Goal: Task Accomplishment & Management: Manage account settings

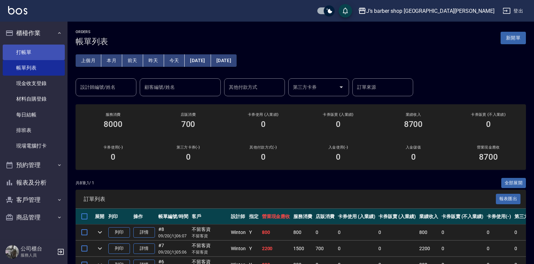
click at [26, 53] on link "打帳單" at bounding box center [34, 53] width 62 height 16
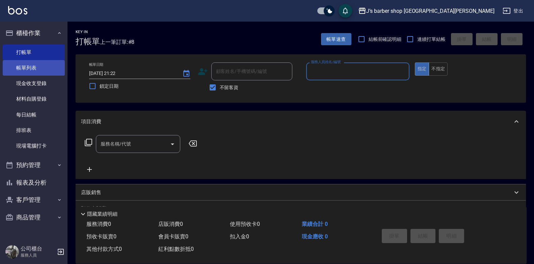
click at [43, 68] on link "帳單列表" at bounding box center [34, 68] width 62 height 16
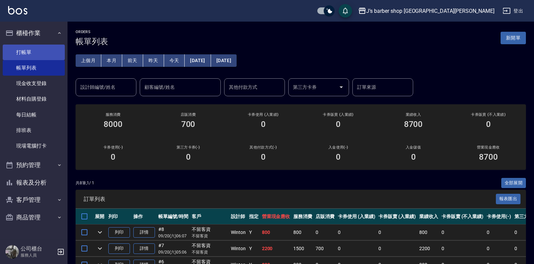
click at [25, 47] on link "打帳單" at bounding box center [34, 53] width 62 height 16
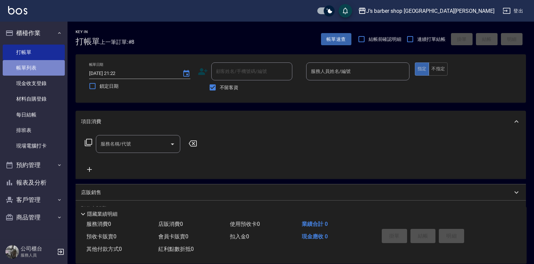
click at [34, 64] on link "帳單列表" at bounding box center [34, 68] width 62 height 16
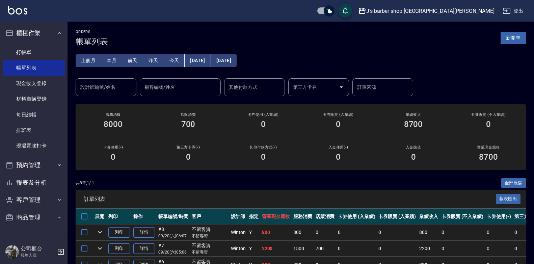
click at [102, 58] on button "本月" at bounding box center [111, 60] width 21 height 12
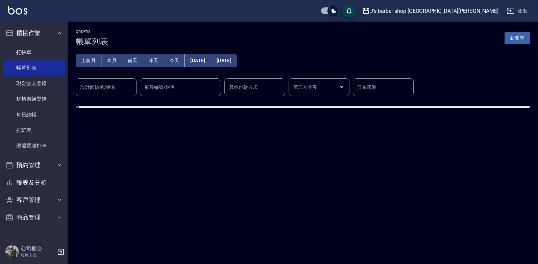
click at [107, 57] on button "本月" at bounding box center [111, 60] width 21 height 12
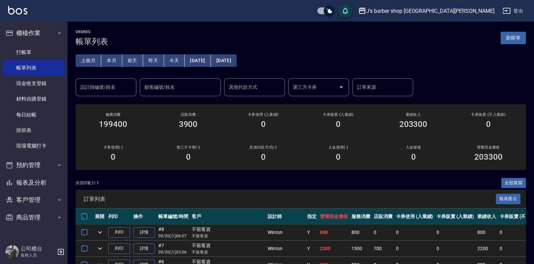
click at [122, 85] on input "設計師編號/姓名" at bounding box center [106, 87] width 55 height 12
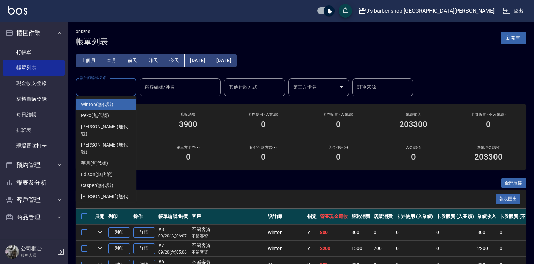
click at [99, 106] on span "Winton (無代號)" at bounding box center [97, 104] width 32 height 7
type input "Winton(無代號)"
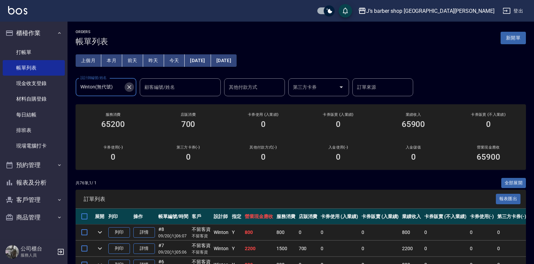
click at [129, 85] on icon "Clear" at bounding box center [129, 87] width 7 height 7
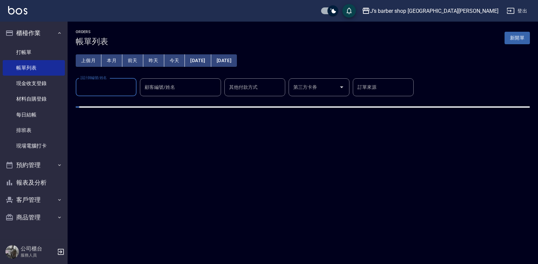
click at [88, 87] on input "設計師編號/姓名" at bounding box center [106, 87] width 55 height 12
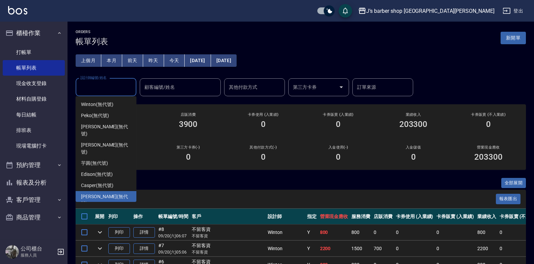
click at [95, 193] on span "[PERSON_NAME] (無代號)" at bounding box center [106, 200] width 50 height 14
type input "[PERSON_NAME](無代號)"
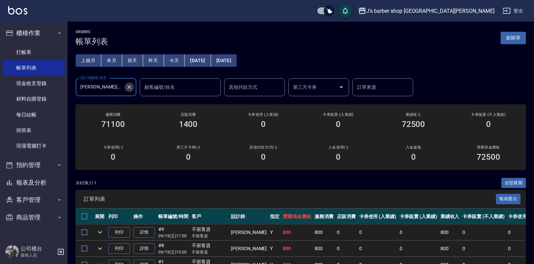
click at [128, 85] on icon "Clear" at bounding box center [129, 87] width 7 height 7
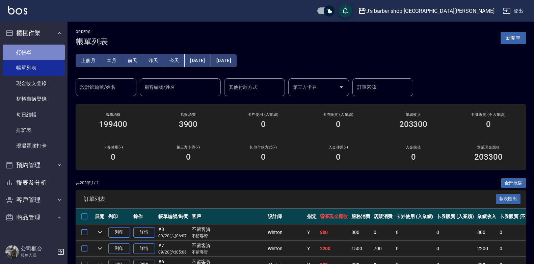
click at [31, 52] on link "打帳單" at bounding box center [34, 53] width 62 height 16
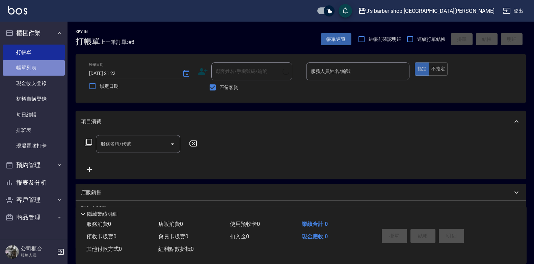
click at [31, 65] on link "帳單列表" at bounding box center [34, 68] width 62 height 16
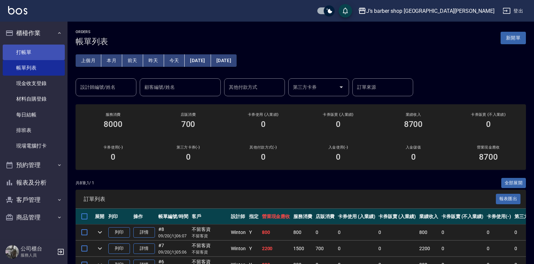
click at [25, 54] on link "打帳單" at bounding box center [34, 53] width 62 height 16
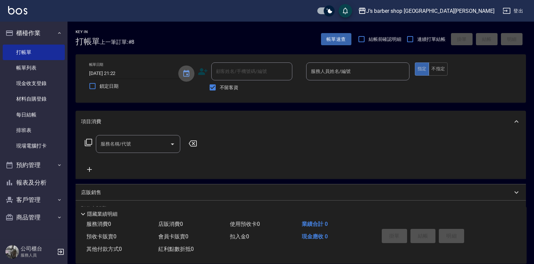
click at [189, 75] on icon "Choose date, selected date is 2025-09-20" at bounding box center [186, 73] width 6 height 7
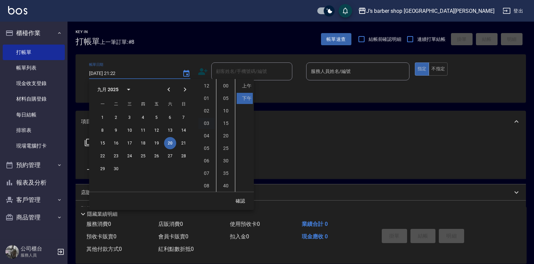
click at [210, 120] on li "03" at bounding box center [207, 123] width 16 height 11
click at [223, 85] on li "00" at bounding box center [226, 85] width 16 height 11
type input "[DATE] 15:00"
click at [240, 200] on button "確認" at bounding box center [241, 201] width 22 height 12
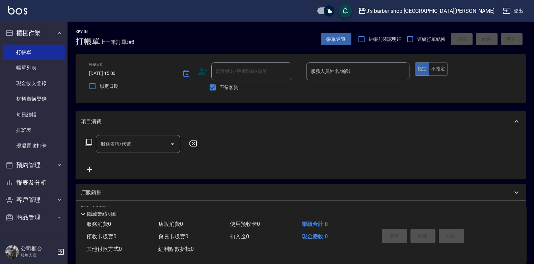
click at [334, 69] on div "服務人員姓名/編號 服務人員姓名/編號" at bounding box center [357, 71] width 103 height 18
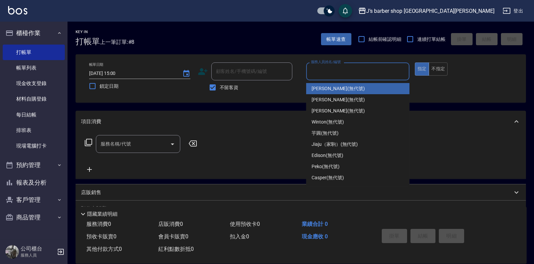
click at [324, 92] on span "[PERSON_NAME] (無代號)" at bounding box center [338, 88] width 53 height 7
type input "[PERSON_NAME](無代號)"
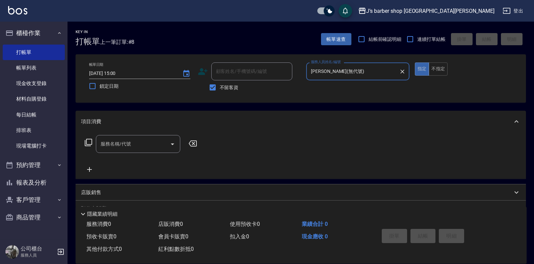
click at [164, 143] on input "服務名稱/代號" at bounding box center [133, 144] width 68 height 12
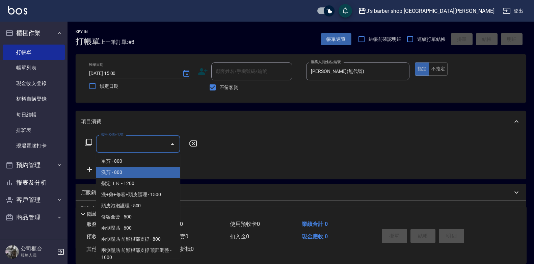
click at [134, 174] on span "洗剪 - 800" at bounding box center [138, 172] width 84 height 11
type input "洗剪(101)"
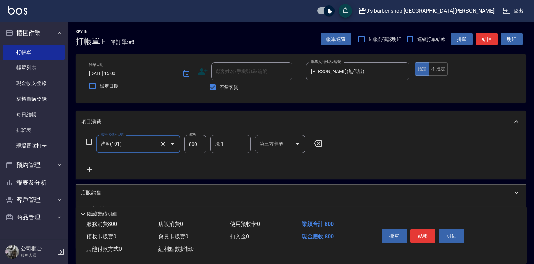
click at [216, 144] on input "洗-1" at bounding box center [230, 144] width 34 height 12
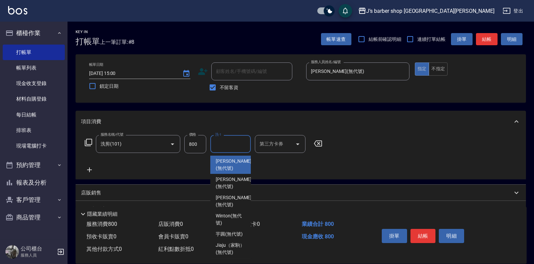
click at [220, 165] on span "[PERSON_NAME] (無代號)" at bounding box center [234, 165] width 36 height 14
type input "[PERSON_NAME](無代號)"
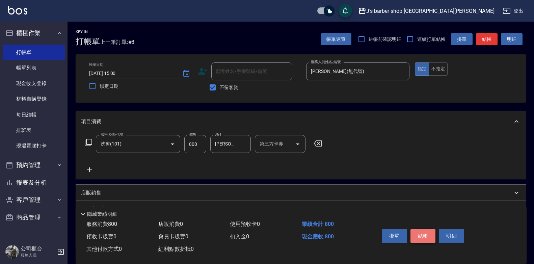
click at [428, 236] on button "結帳" at bounding box center [423, 236] width 25 height 14
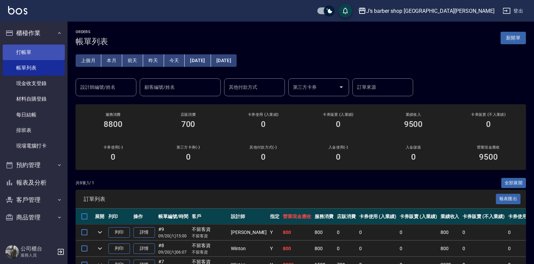
click at [40, 51] on link "打帳單" at bounding box center [34, 53] width 62 height 16
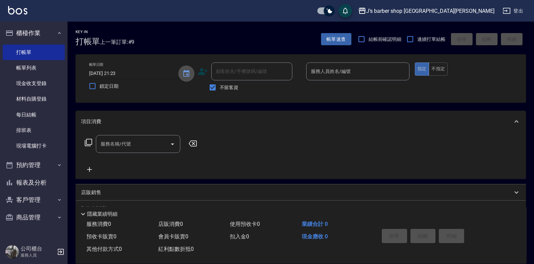
click at [182, 70] on button "Choose date, selected date is 2025-09-20" at bounding box center [186, 74] width 16 height 16
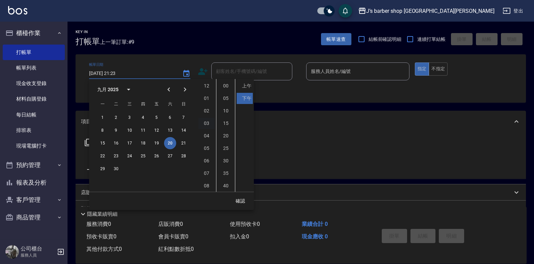
scroll to position [38, 0]
click at [205, 98] on li "04" at bounding box center [207, 98] width 16 height 11
click at [229, 86] on li "00" at bounding box center [226, 85] width 16 height 11
type input "[DATE] 16:00"
click at [243, 198] on button "確認" at bounding box center [241, 201] width 22 height 12
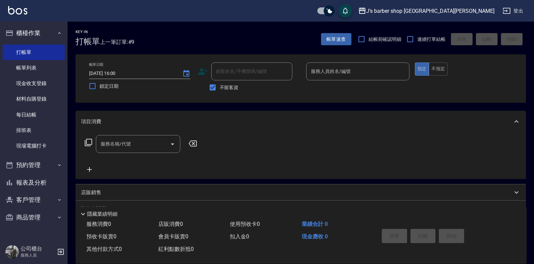
click at [326, 75] on input "服務人員姓名/編號" at bounding box center [357, 72] width 97 height 12
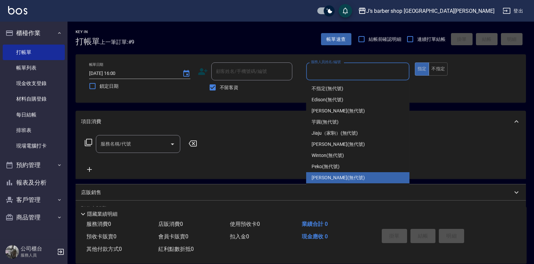
click at [322, 174] on div "[PERSON_NAME] (無代號)" at bounding box center [357, 177] width 103 height 11
type input "[PERSON_NAME](無代號)"
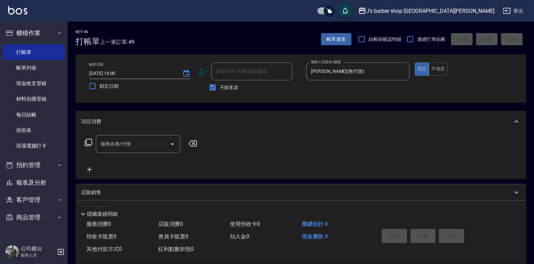
click at [158, 154] on div "服務名稱/代號 服務名稱/代號" at bounding box center [141, 154] width 120 height 38
click at [157, 144] on input "服務名稱/代號" at bounding box center [133, 144] width 68 height 12
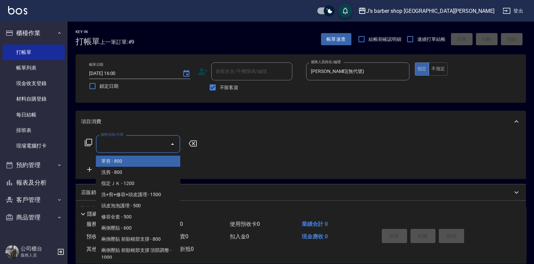
click at [141, 167] on span "洗剪 - 800" at bounding box center [138, 172] width 84 height 11
type input "洗剪(101)"
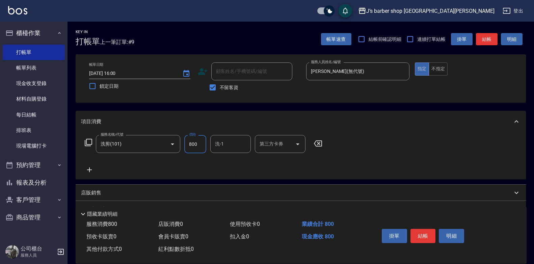
click at [199, 144] on input "800" at bounding box center [195, 144] width 22 height 18
type input "700"
click at [227, 146] on input "洗-1" at bounding box center [230, 144] width 34 height 12
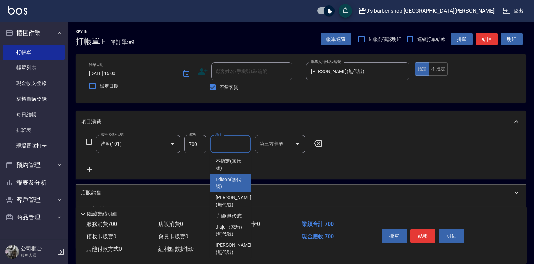
scroll to position [68, 0]
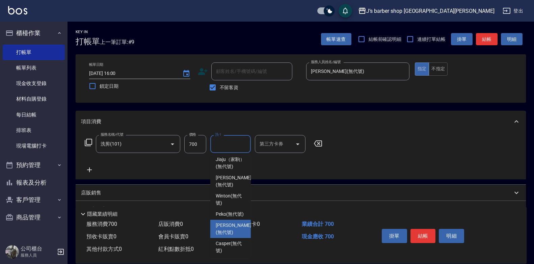
click at [225, 236] on span "[PERSON_NAME] (無代號)" at bounding box center [234, 229] width 36 height 14
type input "[PERSON_NAME](無代號)"
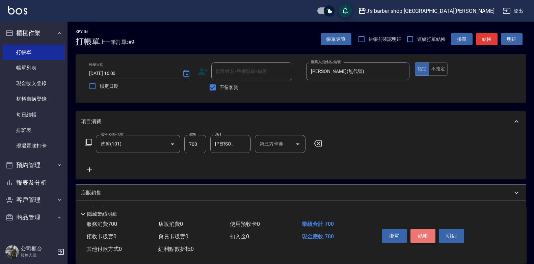
click at [427, 234] on button "結帳" at bounding box center [423, 236] width 25 height 14
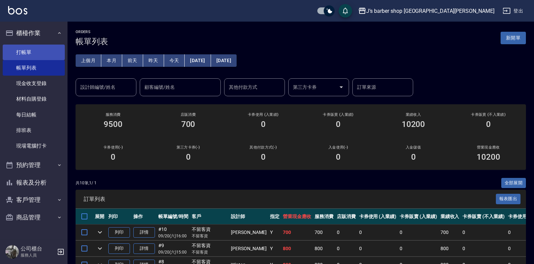
click at [37, 50] on link "打帳單" at bounding box center [34, 53] width 62 height 16
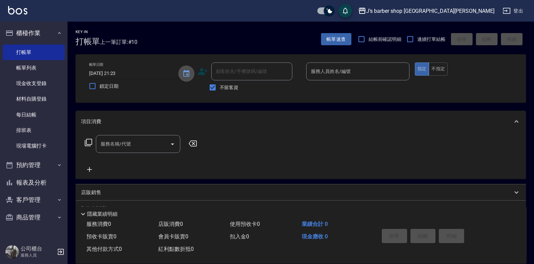
click at [190, 78] on button "Choose date, selected date is 2025-09-20" at bounding box center [186, 74] width 16 height 16
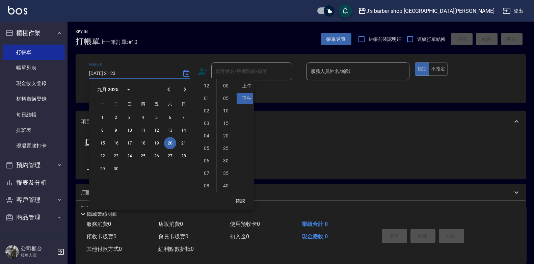
scroll to position [38, 0]
click at [208, 122] on li "06" at bounding box center [207, 123] width 16 height 11
click at [225, 86] on li "00" at bounding box center [226, 85] width 16 height 11
type input "[DATE] 18:00"
click at [238, 200] on button "確認" at bounding box center [241, 201] width 22 height 12
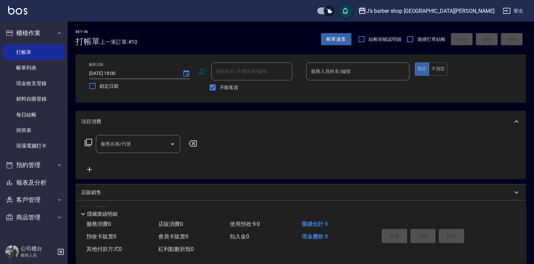
click at [332, 73] on input "服務人員姓名/編號" at bounding box center [357, 72] width 97 height 12
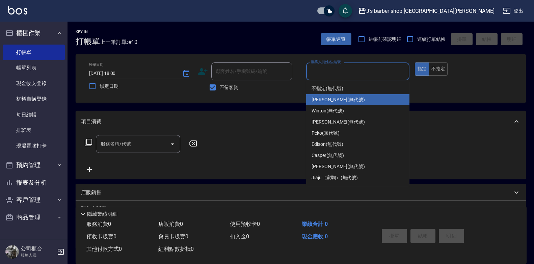
click at [322, 98] on span "[PERSON_NAME] (無代號)" at bounding box center [338, 99] width 53 height 7
type input "[PERSON_NAME](無代號)"
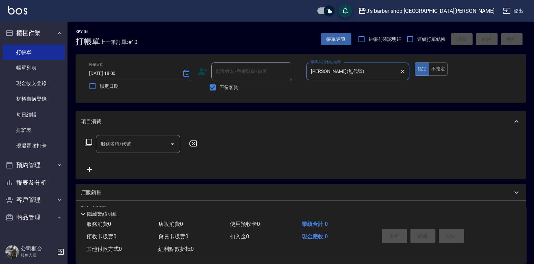
click at [165, 144] on input "服務名稱/代號" at bounding box center [133, 144] width 68 height 12
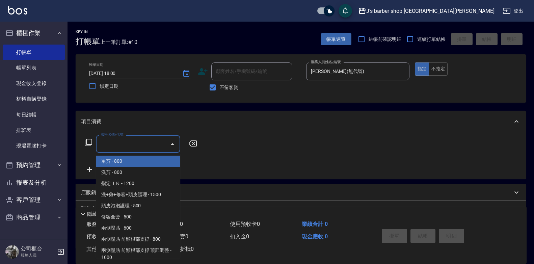
click at [153, 170] on span "洗剪 - 800" at bounding box center [138, 172] width 84 height 11
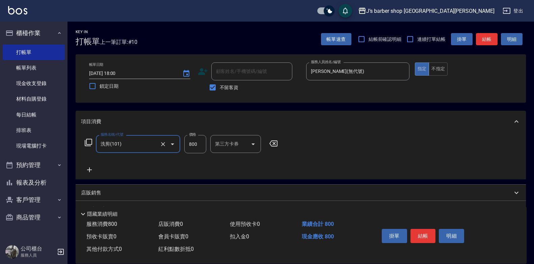
type input "洗剪(101)"
click at [200, 148] on input "800" at bounding box center [195, 144] width 22 height 18
type input "1000"
click at [242, 142] on input "洗-1" at bounding box center [230, 144] width 34 height 12
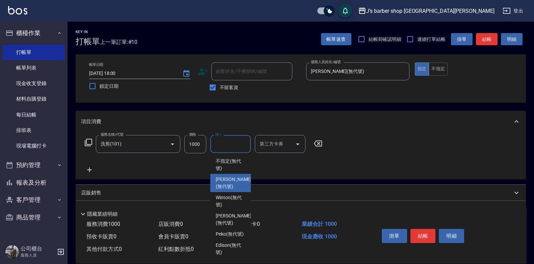
click at [231, 180] on span "[PERSON_NAME] (無代號)" at bounding box center [234, 183] width 36 height 14
type input "[PERSON_NAME](無代號)"
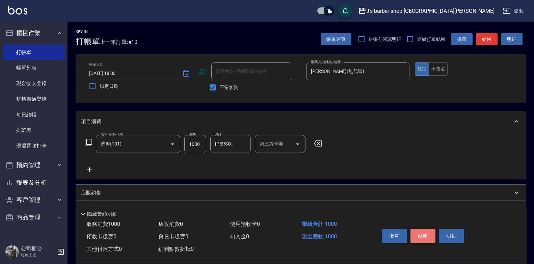
click at [418, 230] on button "結帳" at bounding box center [423, 236] width 25 height 14
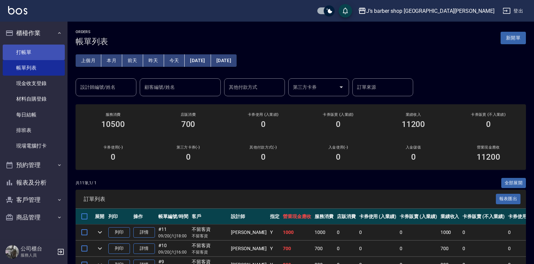
click at [29, 53] on link "打帳單" at bounding box center [34, 53] width 62 height 16
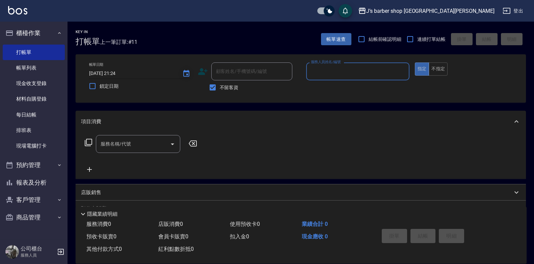
click at [189, 70] on icon "Choose date, selected date is 2025-09-20" at bounding box center [186, 74] width 8 height 8
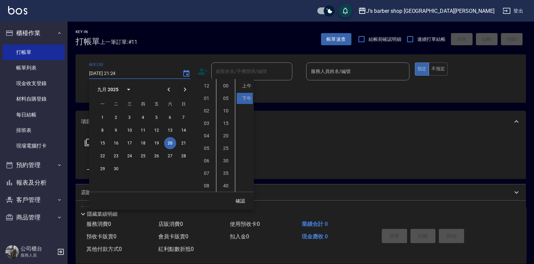
scroll to position [38, 0]
click at [209, 149] on li "08" at bounding box center [207, 147] width 16 height 11
click at [222, 84] on li "00" at bounding box center [226, 85] width 16 height 11
type input "[DATE] 20:00"
click at [238, 194] on div "確認" at bounding box center [171, 201] width 165 height 18
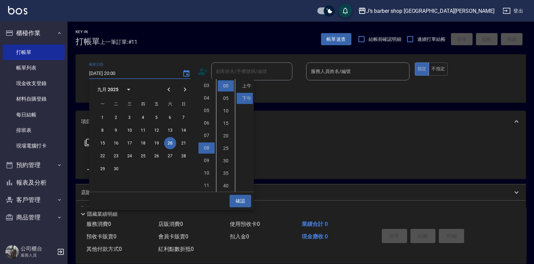
click at [241, 200] on button "確認" at bounding box center [241, 201] width 22 height 12
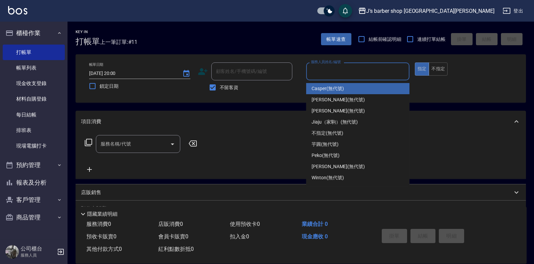
click at [328, 72] on input "服務人員姓名/編號" at bounding box center [357, 72] width 97 height 12
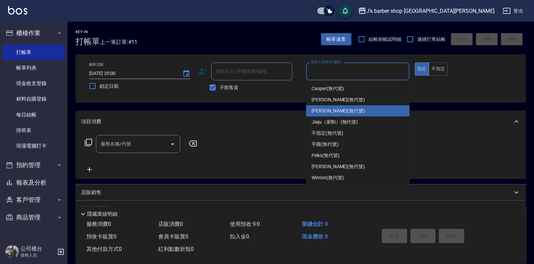
click at [332, 111] on span "[PERSON_NAME] (無代號)" at bounding box center [338, 110] width 53 height 7
type input "[PERSON_NAME](無代號)"
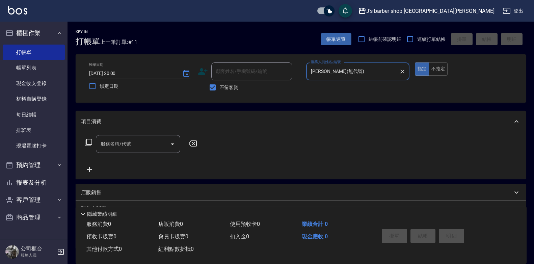
click at [118, 154] on div "服務名稱/代號 服務名稱/代號" at bounding box center [141, 154] width 120 height 38
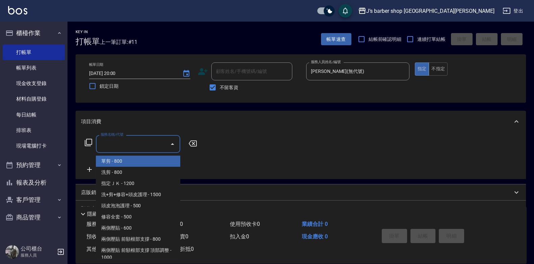
click at [122, 140] on div "服務名稱/代號 服務名稱/代號" at bounding box center [138, 144] width 84 height 18
click at [126, 170] on span "洗剪 - 800" at bounding box center [138, 172] width 84 height 11
type input "洗剪(101)"
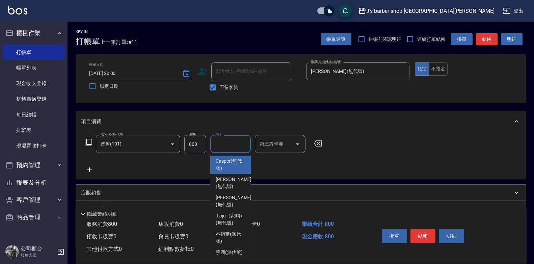
click at [218, 145] on input "洗-1" at bounding box center [230, 144] width 34 height 12
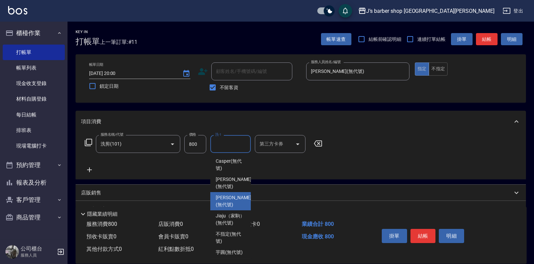
click at [231, 194] on span "[PERSON_NAME] (無代號)" at bounding box center [234, 201] width 36 height 14
type input "[PERSON_NAME](無代號)"
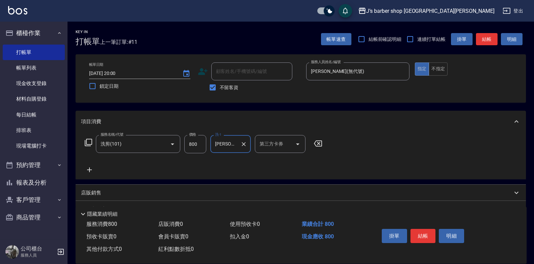
click at [196, 141] on input "800" at bounding box center [195, 144] width 22 height 18
type input "1200"
click at [418, 234] on button "結帳" at bounding box center [423, 236] width 25 height 14
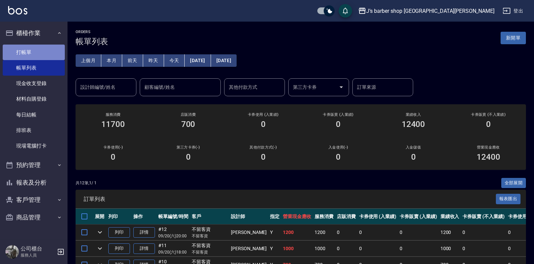
click at [47, 50] on link "打帳單" at bounding box center [34, 53] width 62 height 16
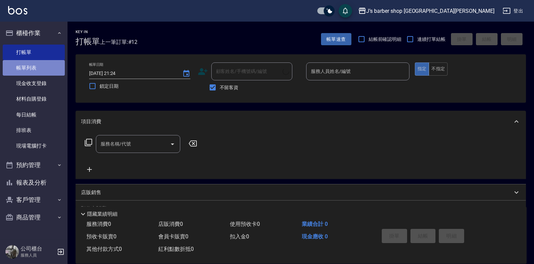
click at [41, 63] on link "帳單列表" at bounding box center [34, 68] width 62 height 16
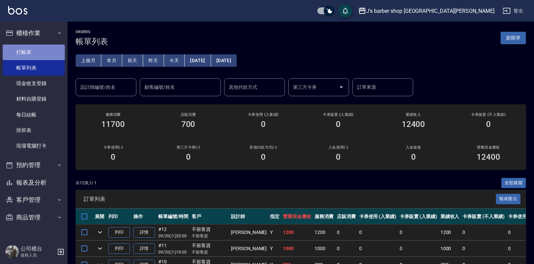
click at [15, 50] on link "打帳單" at bounding box center [34, 53] width 62 height 16
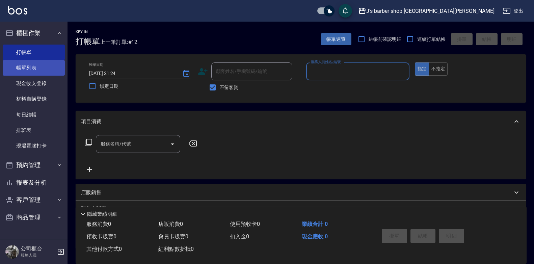
click at [22, 60] on link "帳單列表" at bounding box center [34, 68] width 62 height 16
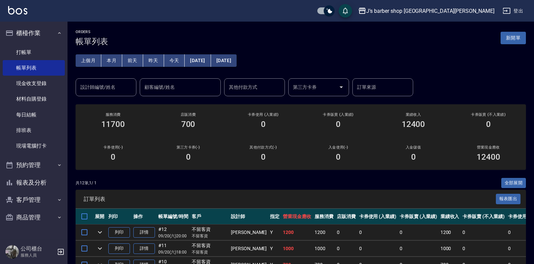
click at [123, 88] on input "設計師編號/姓名" at bounding box center [106, 87] width 55 height 12
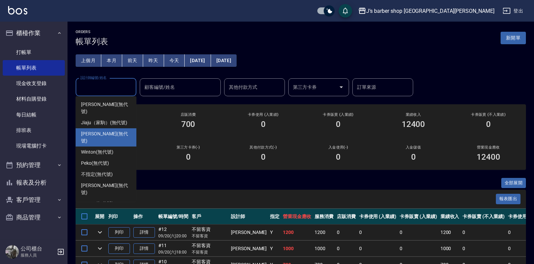
click at [103, 130] on span "[PERSON_NAME] (無代號)" at bounding box center [106, 137] width 50 height 14
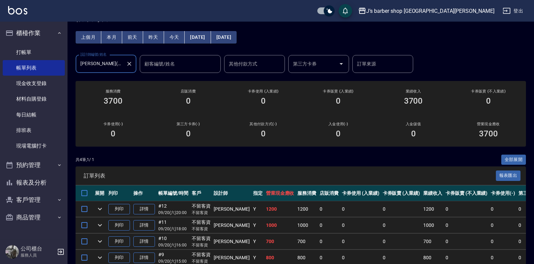
scroll to position [23, 0]
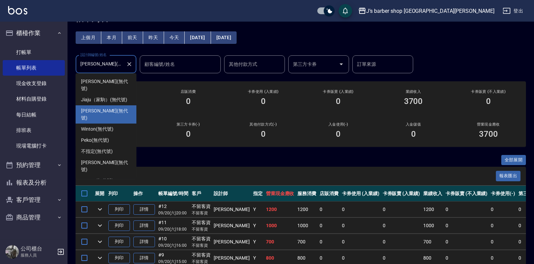
click at [120, 66] on input "[PERSON_NAME](無代號)" at bounding box center [101, 64] width 45 height 12
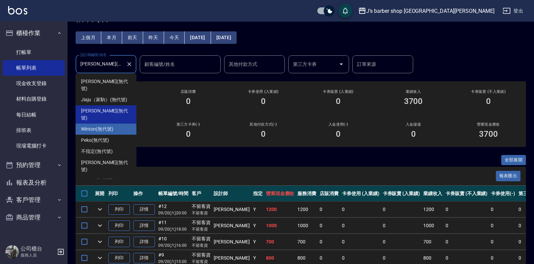
click at [89, 126] on span "Winton (無代號)" at bounding box center [97, 129] width 32 height 7
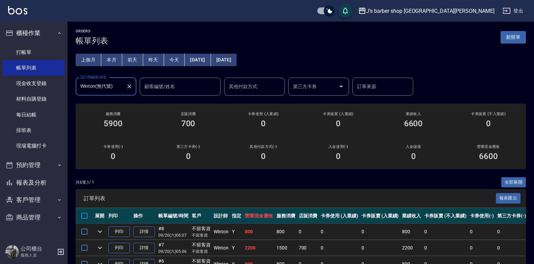
scroll to position [0, 0]
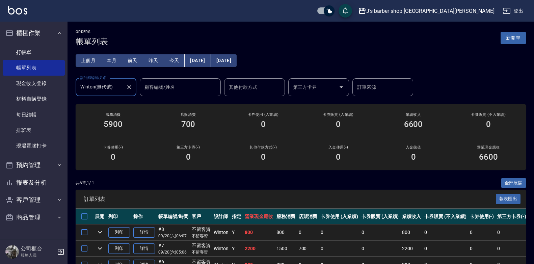
drag, startPoint x: 110, startPoint y: 80, endPoint x: 115, endPoint y: 86, distance: 7.7
click at [110, 81] on div "Winton(無代號) 設計師編號/姓名" at bounding box center [106, 87] width 61 height 18
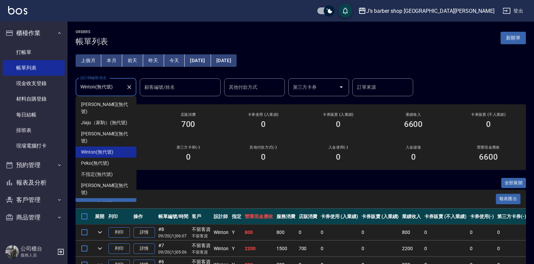
scroll to position [11, 0]
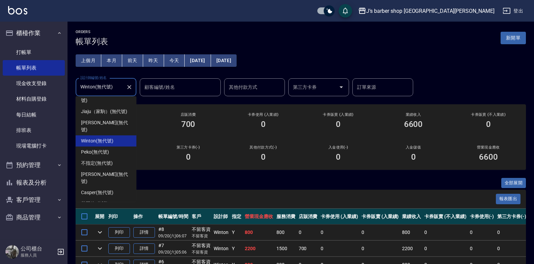
click at [107, 211] on span "Edison (無代號)" at bounding box center [96, 214] width 31 height 7
type input "Edison(無代號)"
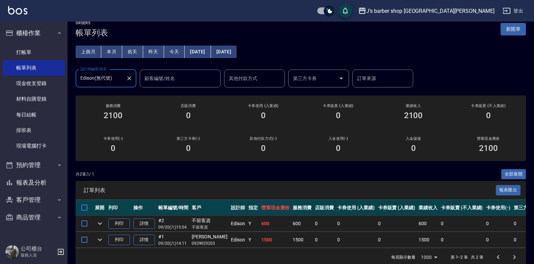
scroll to position [24, 0]
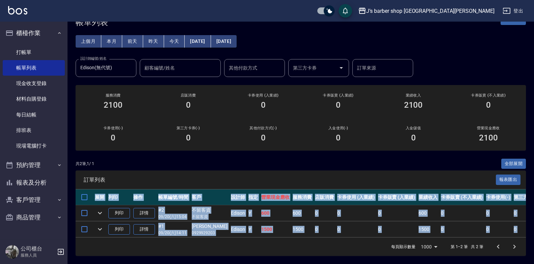
drag, startPoint x: 287, startPoint y: 232, endPoint x: 383, endPoint y: 235, distance: 95.6
click at [383, 235] on div "展開 列印 操作 帳單編號/時間 客戶 設計師 指定 營業現金應收 服務消費 店販消費 卡券使用 (入業績) 卡券販賣 (入業績) 業績收入 卡券販賣 (不入…" at bounding box center [301, 213] width 450 height 48
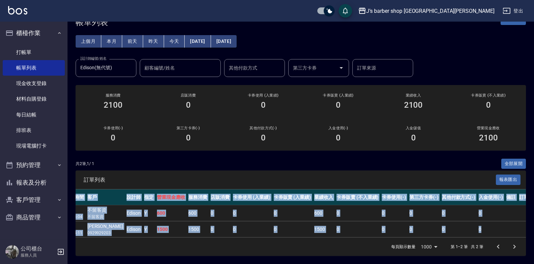
scroll to position [0, 0]
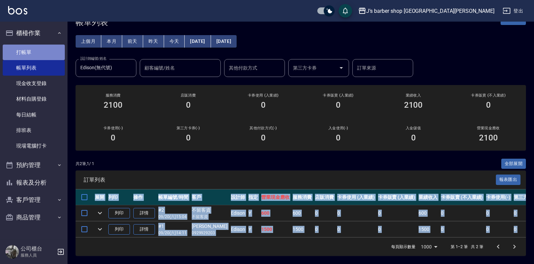
click at [28, 55] on link "打帳單" at bounding box center [34, 53] width 62 height 16
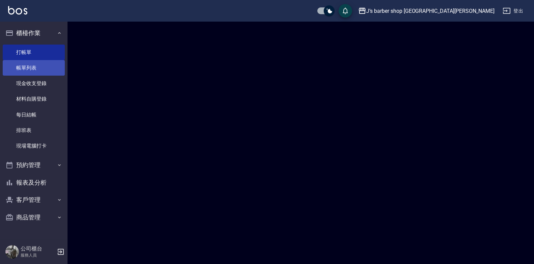
click at [29, 65] on link "帳單列表" at bounding box center [34, 68] width 62 height 16
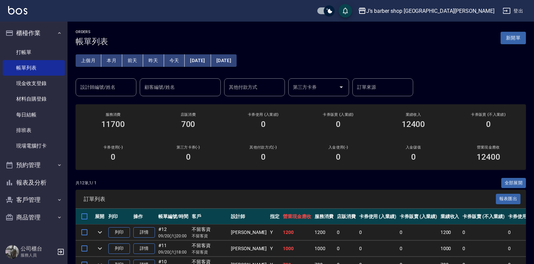
click at [126, 86] on input "設計師編號/姓名" at bounding box center [106, 87] width 55 height 12
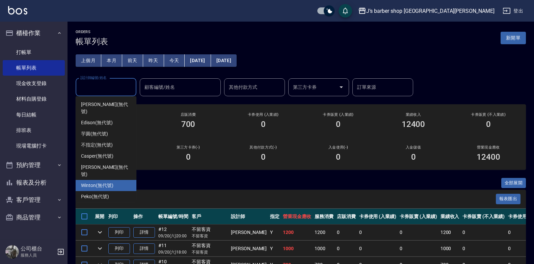
click at [100, 182] on span "Winton (無代號)" at bounding box center [97, 185] width 32 height 7
type input "Winton(無代號)"
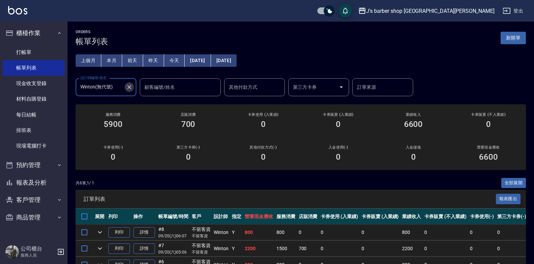
click at [131, 89] on icon "Clear" at bounding box center [129, 87] width 7 height 7
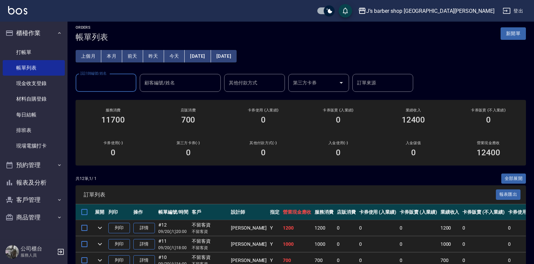
scroll to position [68, 0]
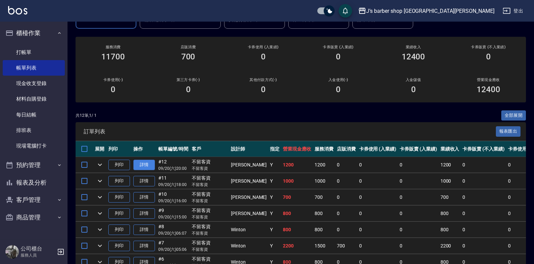
click at [147, 163] on link "詳情" at bounding box center [144, 165] width 22 height 10
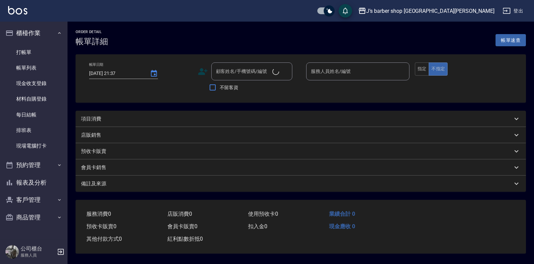
type input "[DATE] 20:00"
checkbox input "true"
type input "[PERSON_NAME](無代號)"
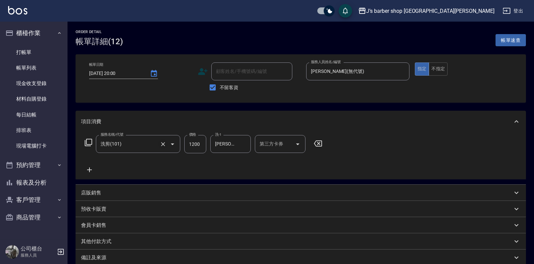
scroll to position [34, 0]
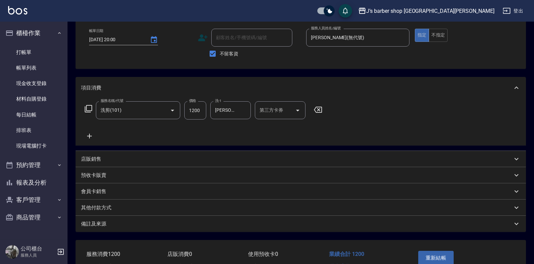
click at [103, 157] on div "店販銷售" at bounding box center [297, 159] width 432 height 7
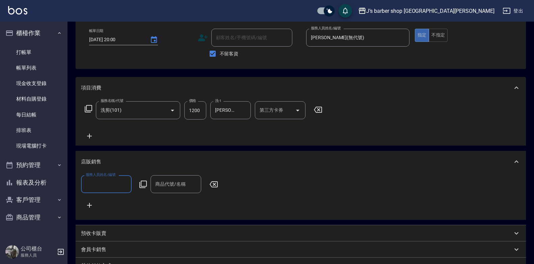
scroll to position [0, 0]
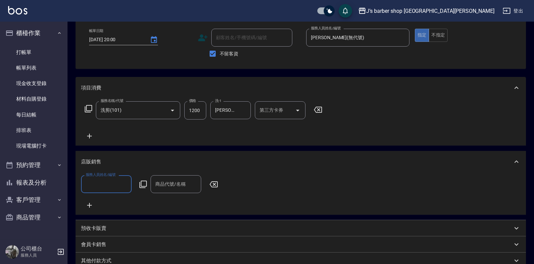
click at [109, 178] on input "服務人員姓名/編號" at bounding box center [106, 184] width 45 height 12
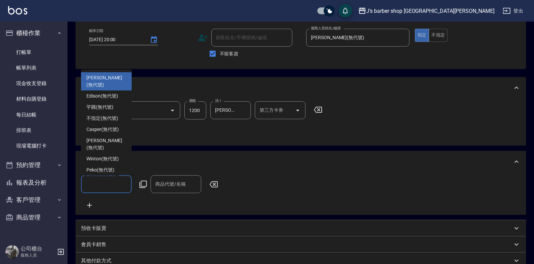
click at [102, 80] on span "[PERSON_NAME] (無代號)" at bounding box center [106, 81] width 40 height 14
type input "[PERSON_NAME](無代號)"
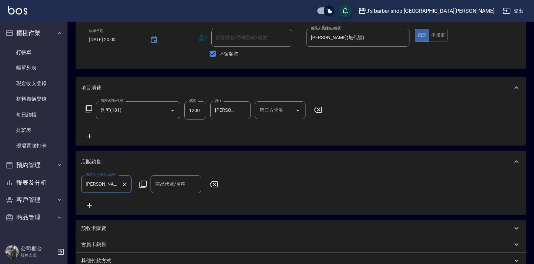
click at [165, 173] on div "服務人員姓名/編號 [PERSON_NAME](無代號) 服務人員姓名/編號 商品代號/名稱 商品代號/名稱" at bounding box center [301, 194] width 450 height 42
click at [166, 177] on div "商品代號/名稱" at bounding box center [176, 184] width 51 height 18
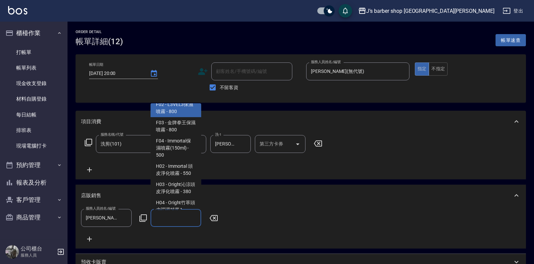
scroll to position [777, 0]
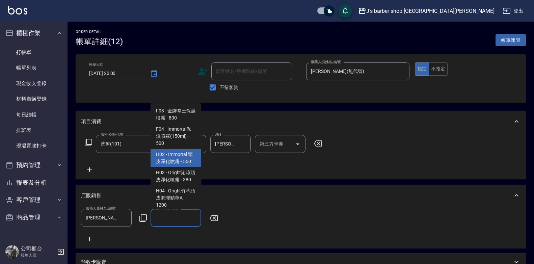
click at [177, 167] on span "H02 - Immortal 頭皮淨化噴霧 - 550" at bounding box center [176, 158] width 51 height 18
type input "Immortal 頭皮淨化噴霧"
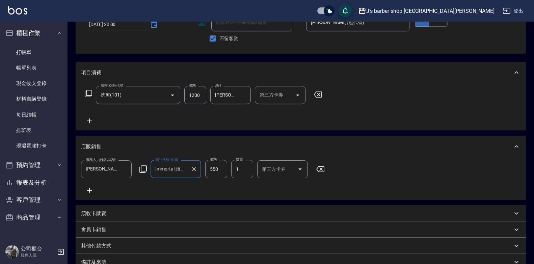
scroll to position [133, 0]
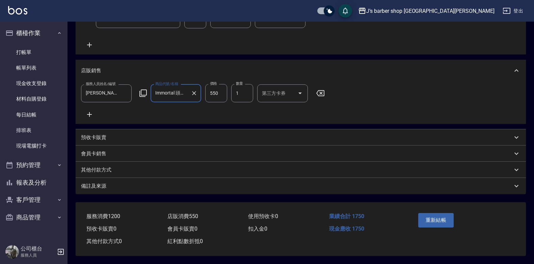
click at [122, 184] on div "備註及來源" at bounding box center [297, 186] width 432 height 7
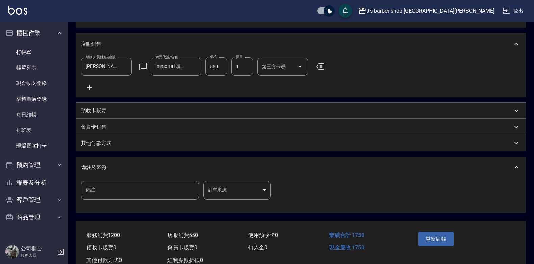
scroll to position [179, 0]
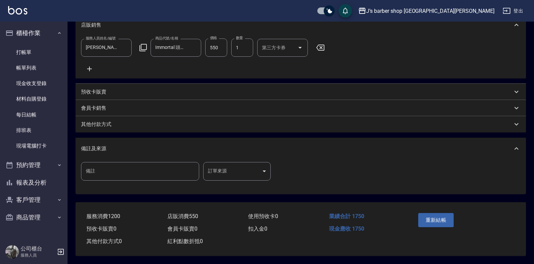
click at [132, 166] on input "備註" at bounding box center [140, 171] width 118 height 18
type input "5"
type input "轉帳"
click at [173, 146] on div "備註及來源" at bounding box center [297, 148] width 432 height 7
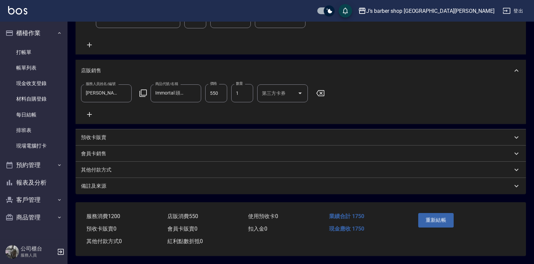
scroll to position [133, 0]
click at [151, 178] on div "備註及來源" at bounding box center [301, 186] width 450 height 16
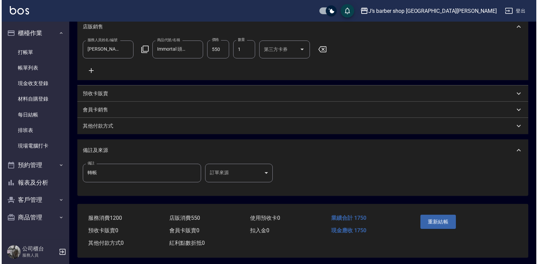
scroll to position [179, 0]
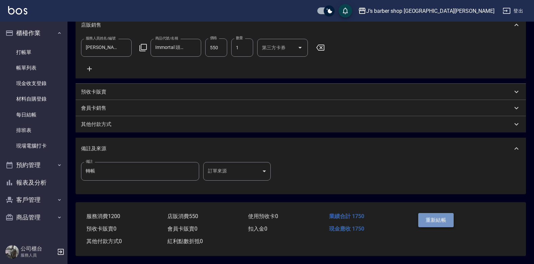
click at [447, 218] on button "重新結帳" at bounding box center [436, 220] width 36 height 14
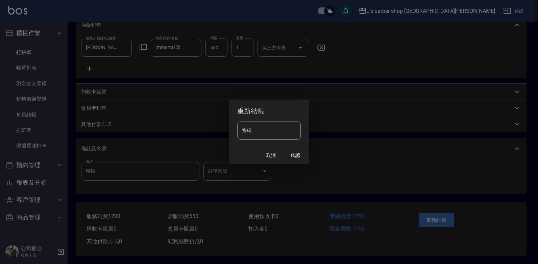
click at [271, 126] on input "密碼" at bounding box center [268, 131] width 63 height 18
type input "****"
click at [294, 152] on button "確認" at bounding box center [295, 155] width 22 height 12
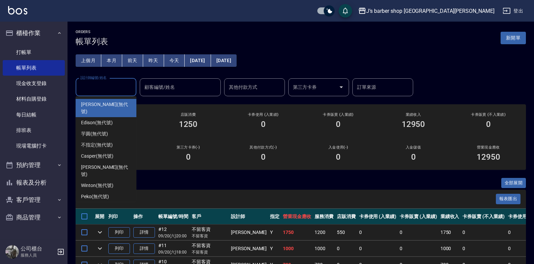
click at [122, 90] on input "設計師編號/姓名" at bounding box center [106, 87] width 55 height 12
click at [118, 100] on div "[PERSON_NAME] (無代號)" at bounding box center [106, 108] width 61 height 18
type input "[PERSON_NAME](無代號)"
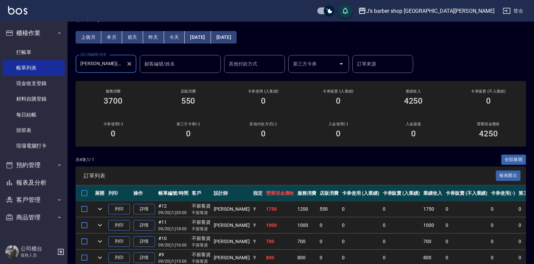
scroll to position [34, 0]
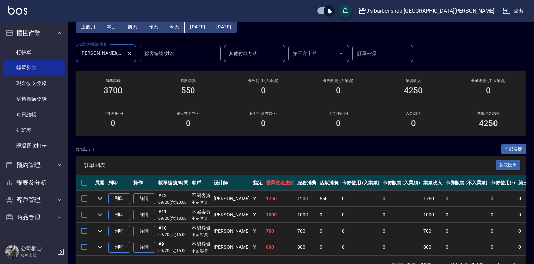
click at [131, 52] on icon "Clear" at bounding box center [129, 53] width 4 height 4
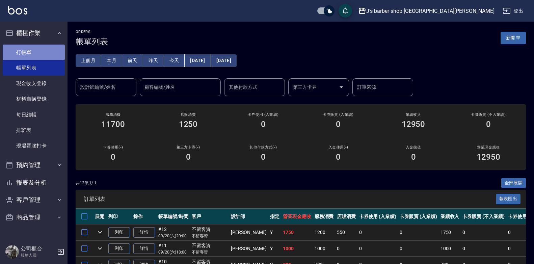
click at [19, 54] on link "打帳單" at bounding box center [34, 53] width 62 height 16
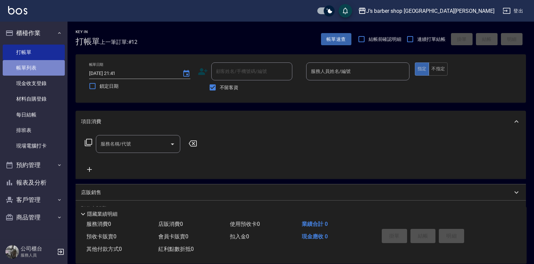
click at [21, 65] on link "帳單列表" at bounding box center [34, 68] width 62 height 16
